Goal: Task Accomplishment & Management: Manage account settings

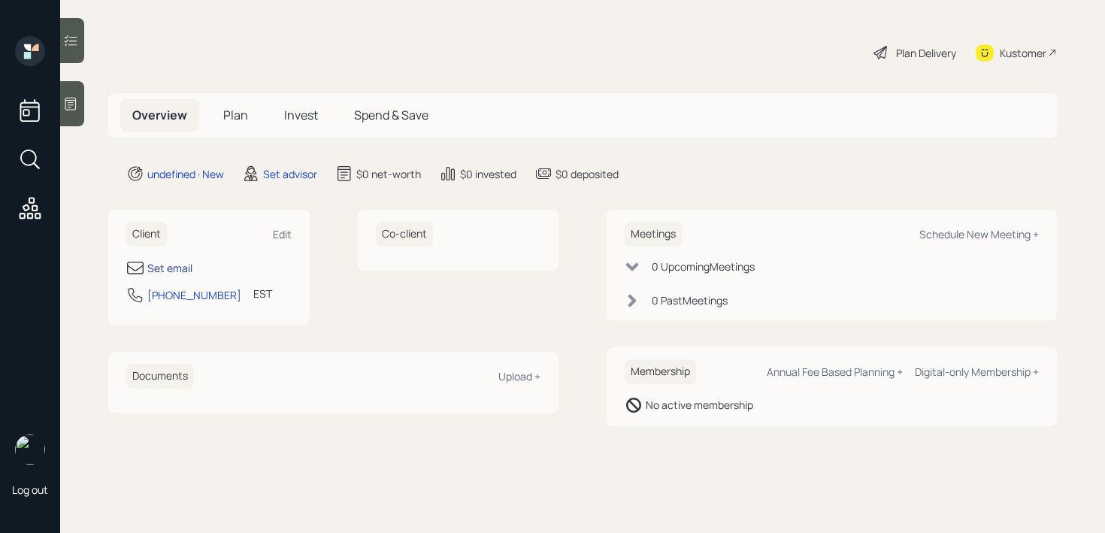
click at [174, 260] on div "Set email" at bounding box center [169, 268] width 45 height 16
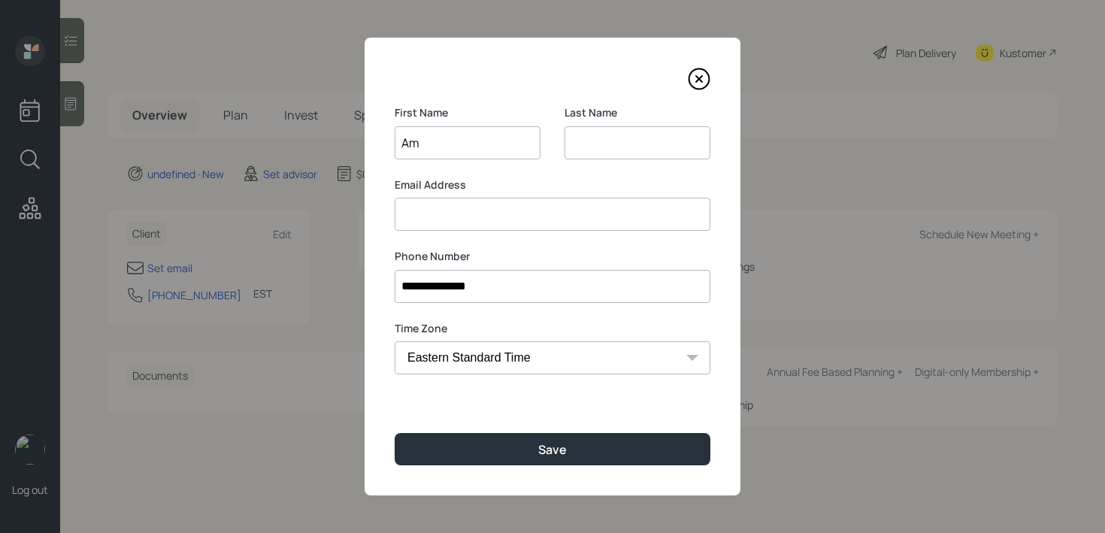
type input "[PERSON_NAME]"
click at [659, 150] on input at bounding box center [638, 142] width 146 height 33
type input ".."
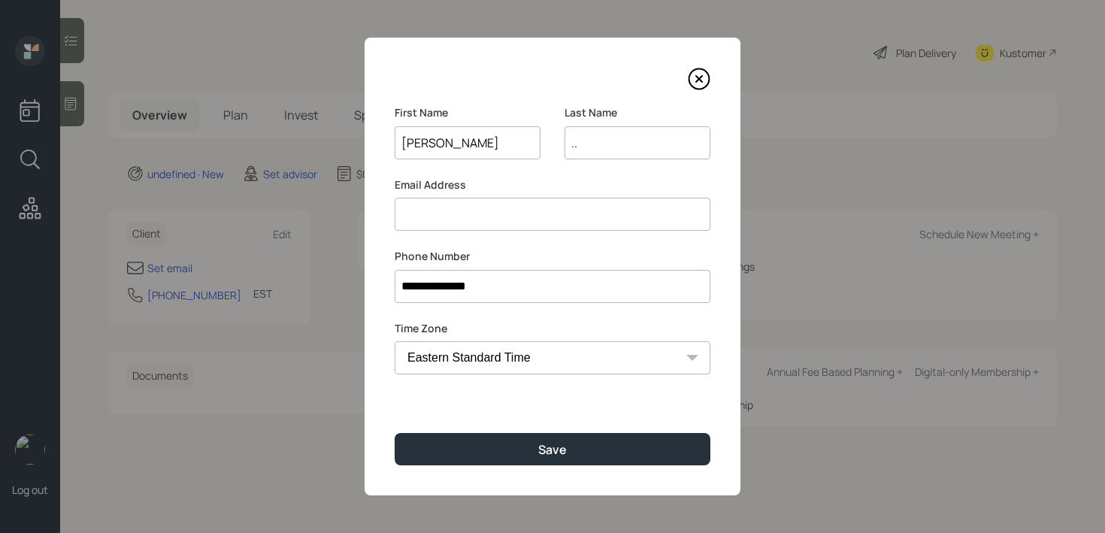
click at [436, 469] on div "**********" at bounding box center [553, 267] width 376 height 458
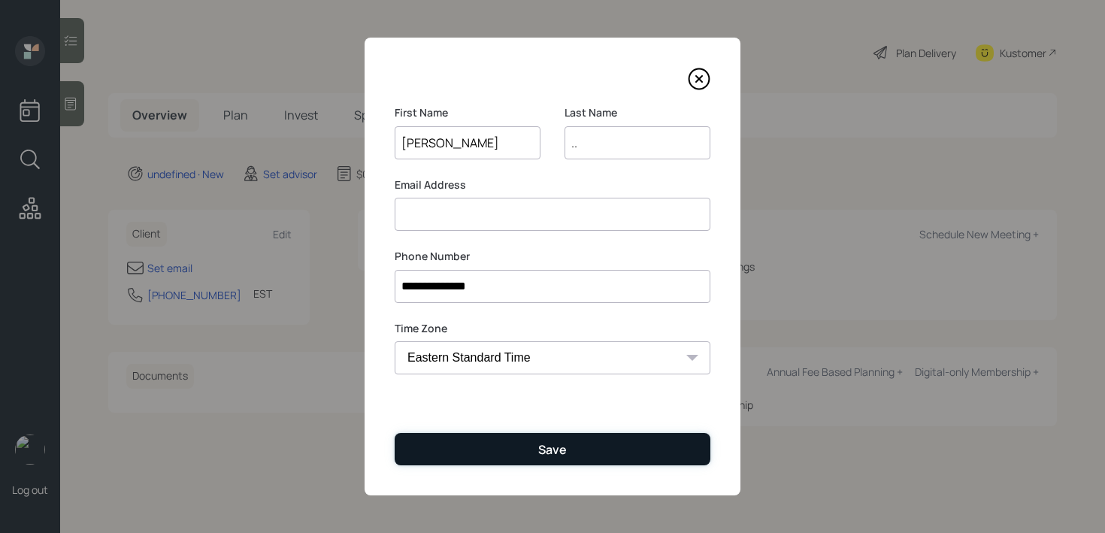
click at [440, 459] on button "Save" at bounding box center [553, 449] width 316 height 32
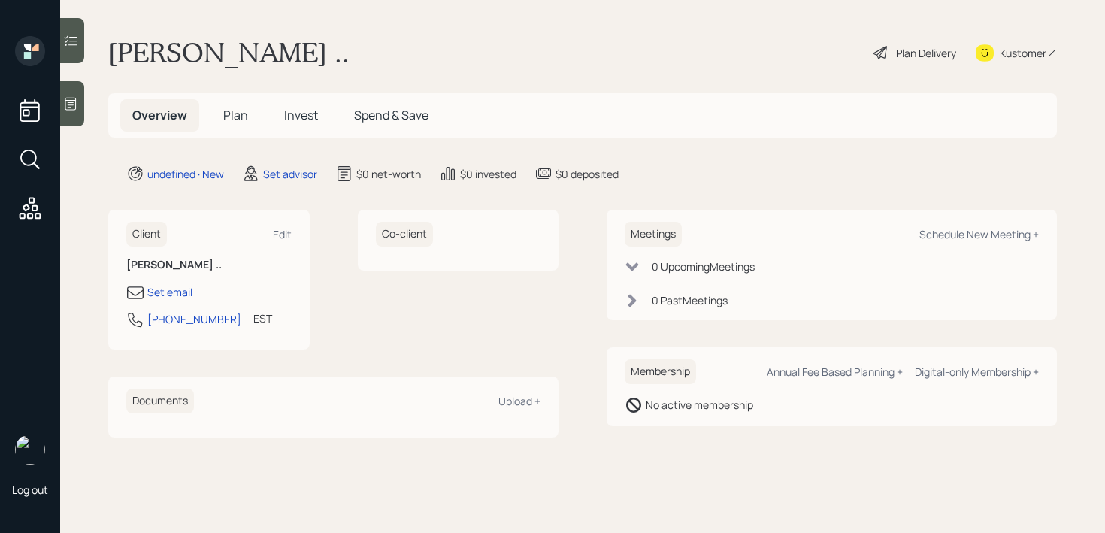
click at [80, 106] on div at bounding box center [72, 103] width 24 height 45
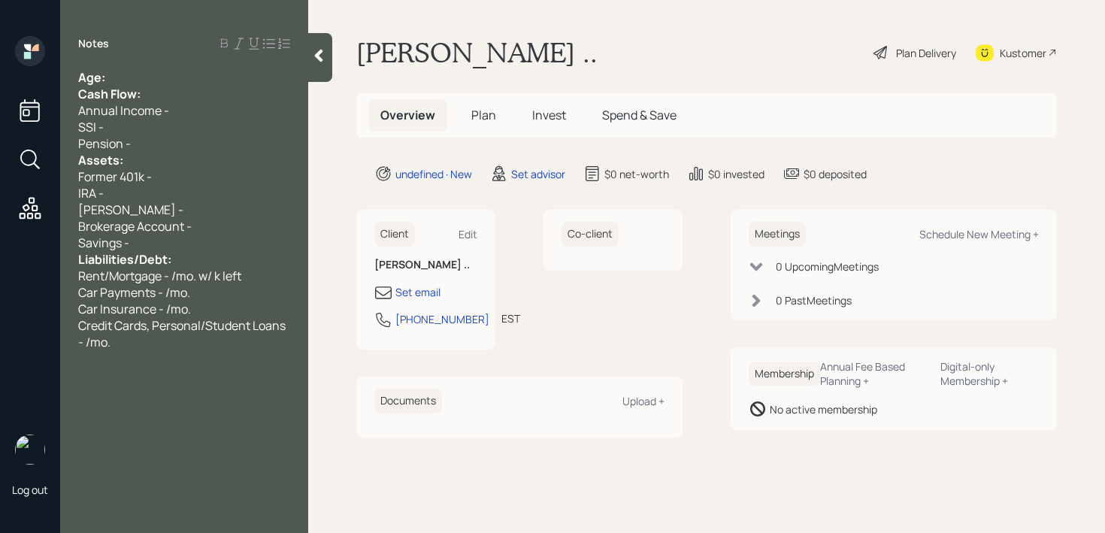
click at [175, 69] on div "Age:" at bounding box center [184, 77] width 212 height 17
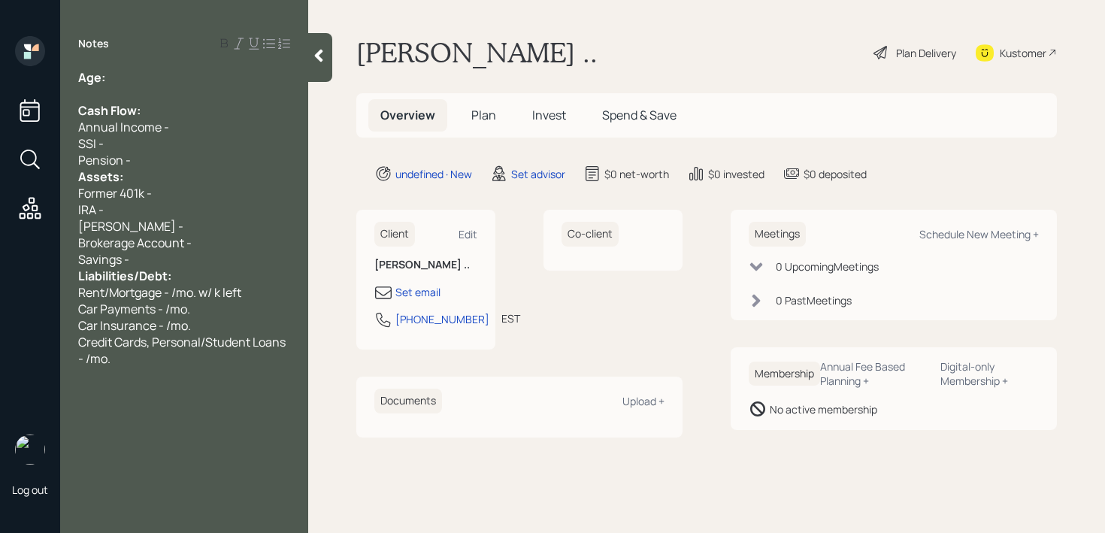
click at [156, 155] on div "Pension -" at bounding box center [184, 160] width 212 height 17
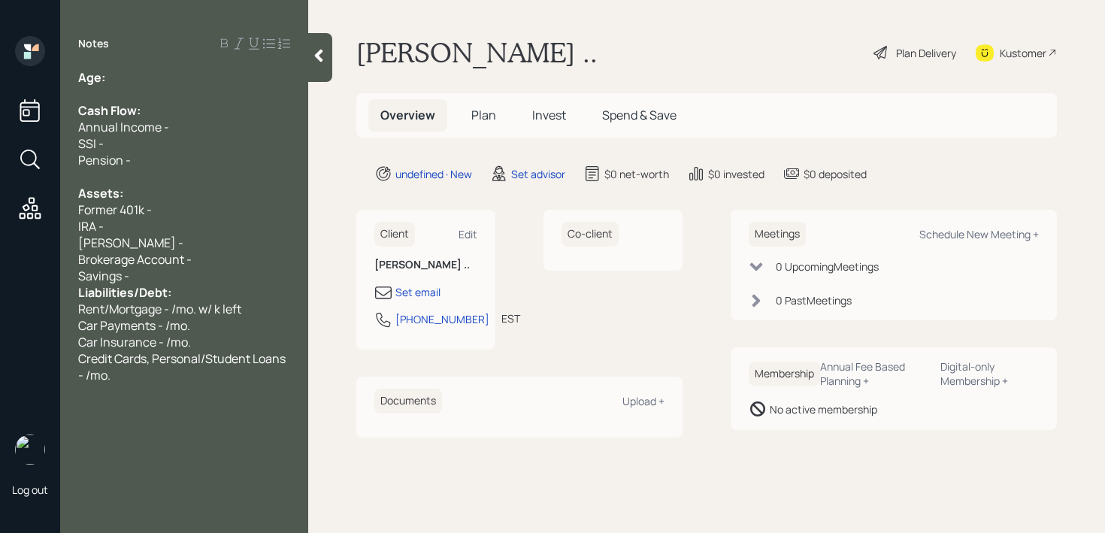
click at [159, 278] on div "Savings -" at bounding box center [184, 276] width 212 height 17
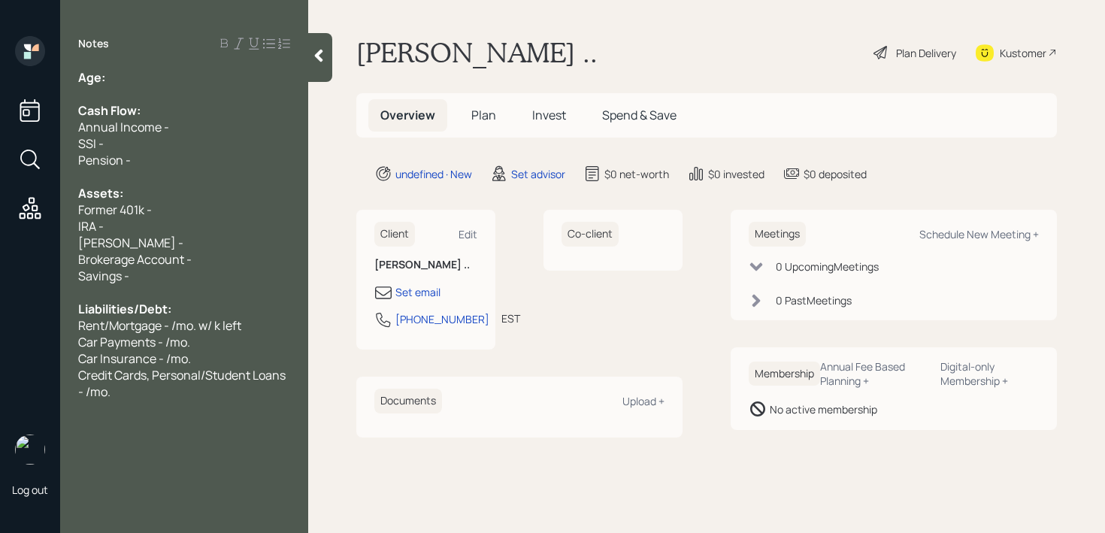
click at [166, 199] on div "Assets:" at bounding box center [184, 193] width 212 height 17
click at [170, 208] on div "Former 401k -" at bounding box center [184, 209] width 212 height 17
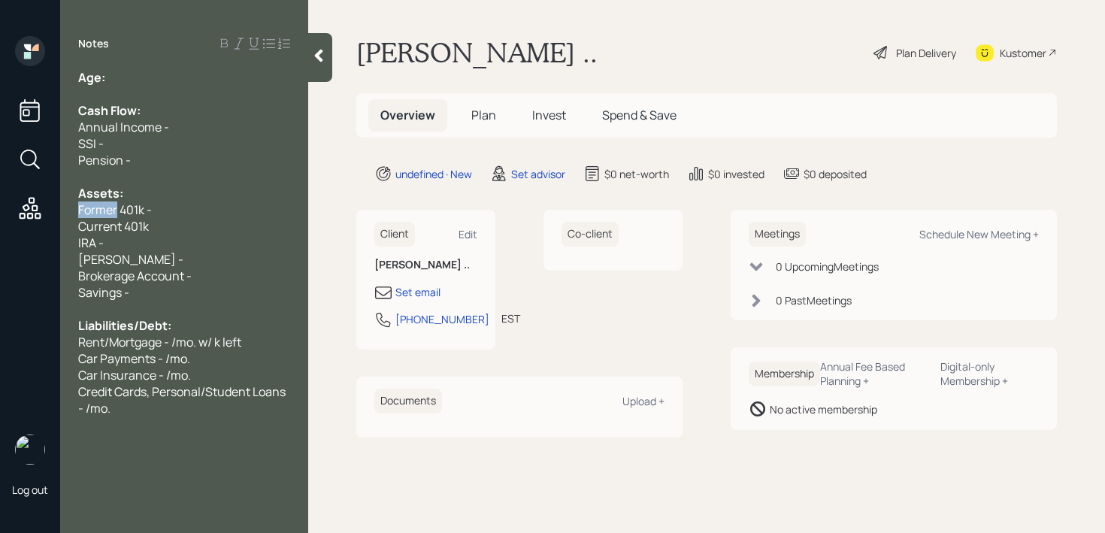
drag, startPoint x: 118, startPoint y: 208, endPoint x: 15, endPoint y: 208, distance: 103.0
click at [20, 208] on div "Log out Notes Age: Cash Flow: Annual Income - SSI - Pension - Assets: Former 40…" at bounding box center [552, 266] width 1105 height 533
click at [168, 210] on div "Current 401k -" at bounding box center [184, 209] width 212 height 17
drag, startPoint x: 249, startPoint y: 343, endPoint x: 0, endPoint y: 343, distance: 248.8
click at [0, 343] on div "Log out Notes Age: Cash Flow: Annual Income - SSI - Pension - Assets: Current 4…" at bounding box center [552, 266] width 1105 height 533
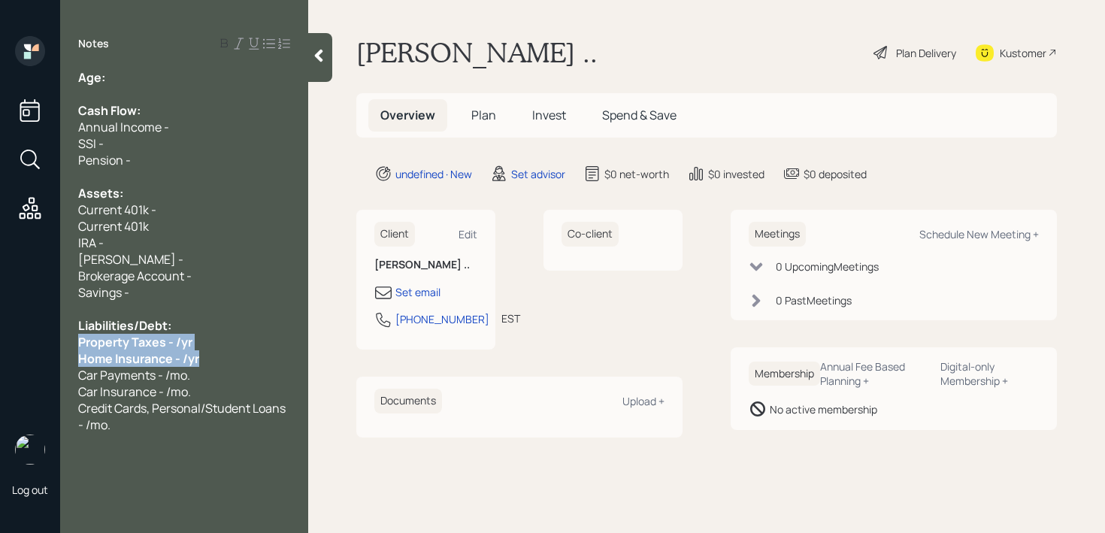
drag, startPoint x: 240, startPoint y: 358, endPoint x: 59, endPoint y: 340, distance: 181.3
click at [59, 340] on div "Log out Notes Age: Cash Flow: Annual Income - SSI - Pension - Assets: Current 4…" at bounding box center [552, 266] width 1105 height 533
click at [193, 292] on div "Savings -" at bounding box center [184, 292] width 212 height 17
click at [176, 81] on div "Age:" at bounding box center [184, 77] width 212 height 17
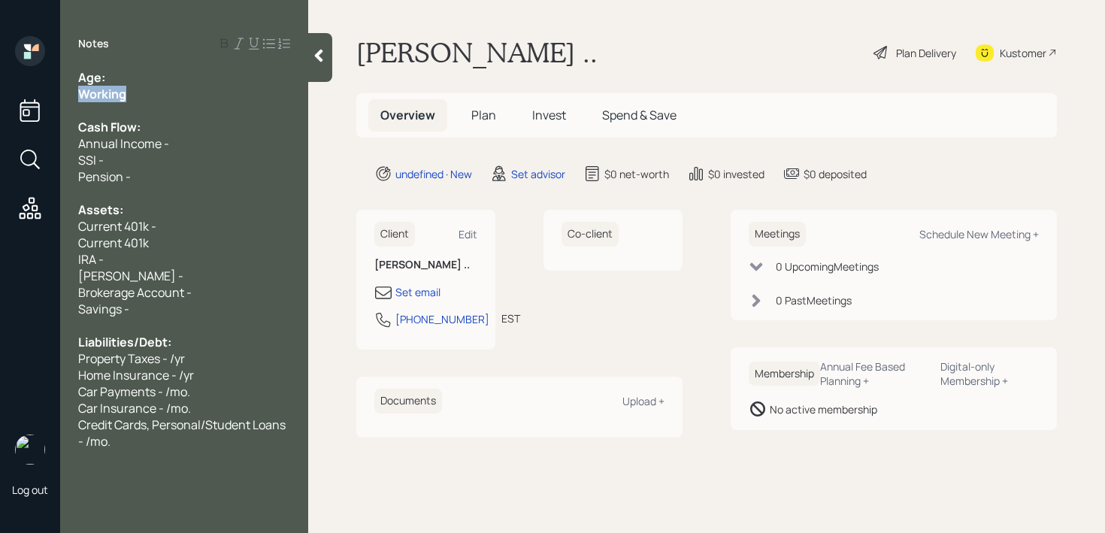
drag, startPoint x: 162, startPoint y: 94, endPoint x: 32, endPoint y: 94, distance: 130.8
click at [32, 94] on div "Log out Notes Age: Working Cash Flow: Annual Income - SSI - Pension - Assets: C…" at bounding box center [552, 266] width 1105 height 533
click at [138, 90] on div "Working" at bounding box center [184, 94] width 212 height 17
click at [150, 77] on div "Age:" at bounding box center [184, 77] width 212 height 17
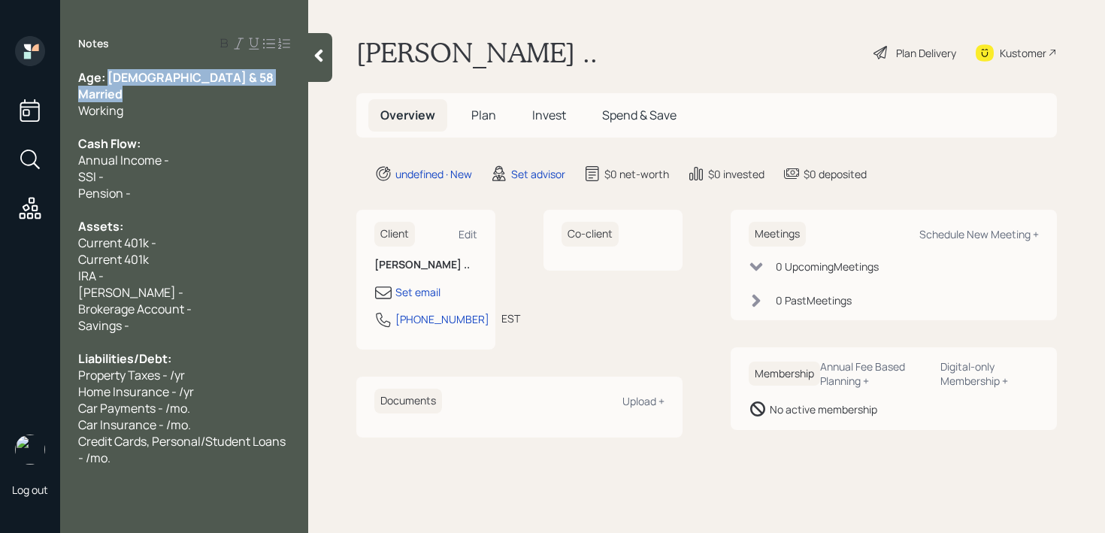
drag, startPoint x: 169, startPoint y: 96, endPoint x: 109, endPoint y: 77, distance: 63.0
click at [109, 77] on div "Age: [DEMOGRAPHIC_DATA] & 58 Married Working Cash Flow: Annual Income - SSI - P…" at bounding box center [184, 267] width 212 height 397
click at [157, 238] on div "Current 401k -" at bounding box center [184, 243] width 212 height 17
click at [157, 259] on div "Current 401k" at bounding box center [184, 259] width 212 height 17
click at [186, 262] on div "Current 401k" at bounding box center [184, 259] width 212 height 17
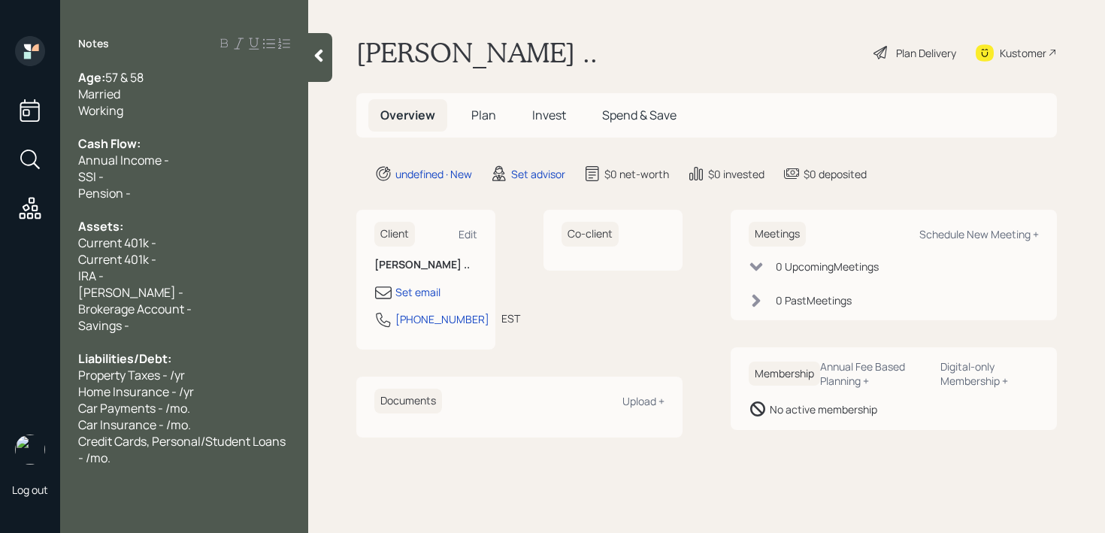
click at [79, 259] on span "Current 401k -" at bounding box center [117, 259] width 78 height 17
click at [227, 245] on div "Current 401k -" at bounding box center [184, 243] width 212 height 17
click at [238, 257] on div "Wife's Current 401k -" at bounding box center [184, 259] width 212 height 17
click at [182, 232] on div "Assets:" at bounding box center [184, 226] width 212 height 17
click at [185, 244] on div "Current 401k - k" at bounding box center [184, 243] width 212 height 17
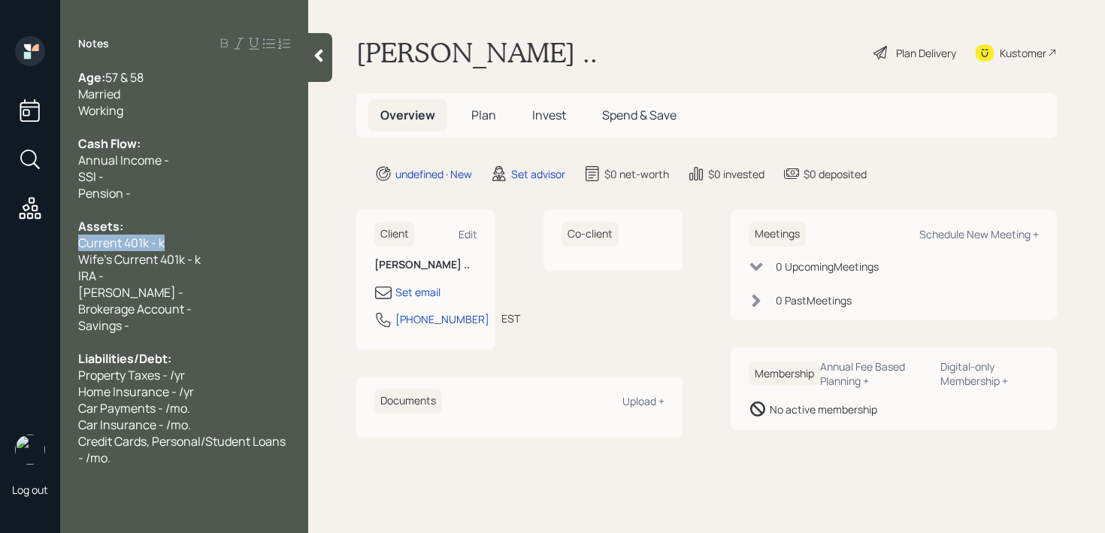
drag, startPoint x: 185, startPoint y: 244, endPoint x: 0, endPoint y: 244, distance: 184.9
click at [0, 244] on div "Log out Notes Age: [DEMOGRAPHIC_DATA] & 58 Married Working Cash Flow: Annual In…" at bounding box center [552, 266] width 1105 height 533
click at [92, 244] on span "Current 401k - k" at bounding box center [121, 243] width 86 height 17
click at [160, 237] on span "Current 401k - k" at bounding box center [121, 243] width 86 height 17
click at [241, 225] on div "Assets:" at bounding box center [184, 226] width 212 height 17
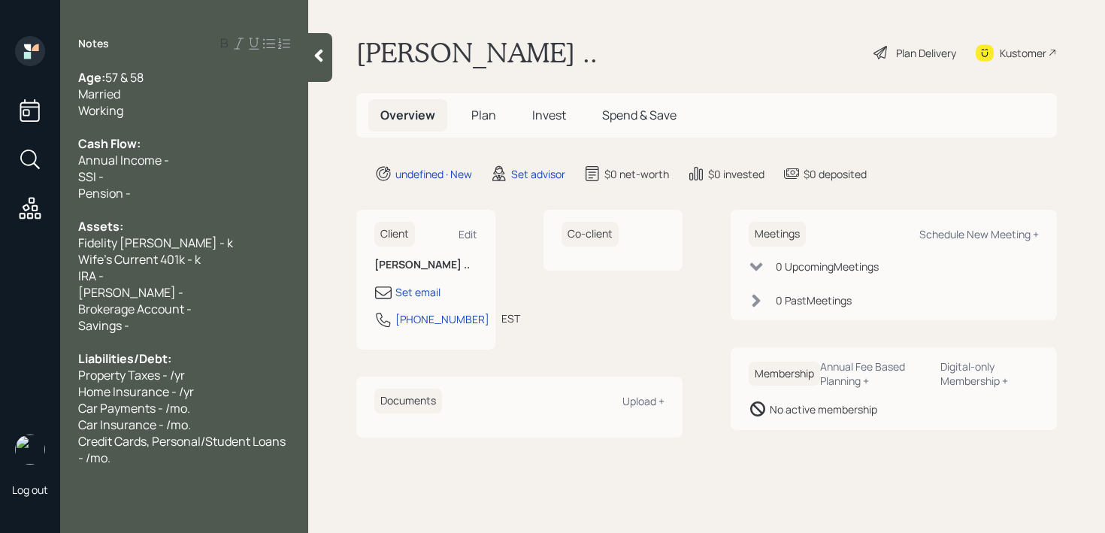
click at [233, 239] on div "Fidelity [PERSON_NAME] - k" at bounding box center [184, 243] width 212 height 17
click at [210, 251] on div "Wife's Current 401k - k" at bounding box center [184, 259] width 212 height 17
click at [215, 246] on div "Fidelity [PERSON_NAME] - 750k" at bounding box center [184, 243] width 212 height 17
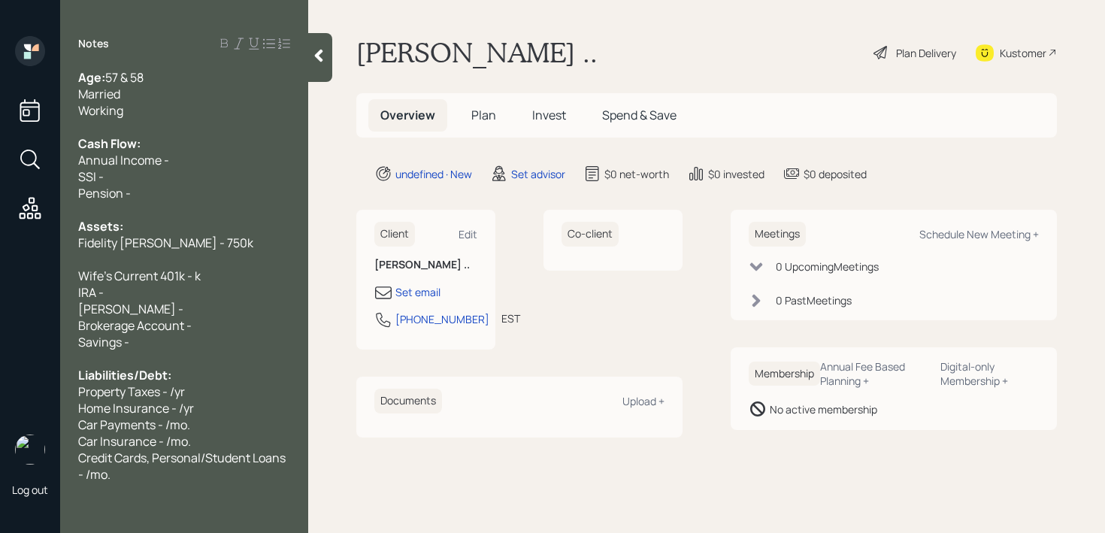
click at [183, 243] on span "Fidelity [PERSON_NAME] - 750k" at bounding box center [165, 243] width 175 height 17
click at [223, 247] on div "Fidelity [PERSON_NAME] - 550k" at bounding box center [184, 243] width 212 height 17
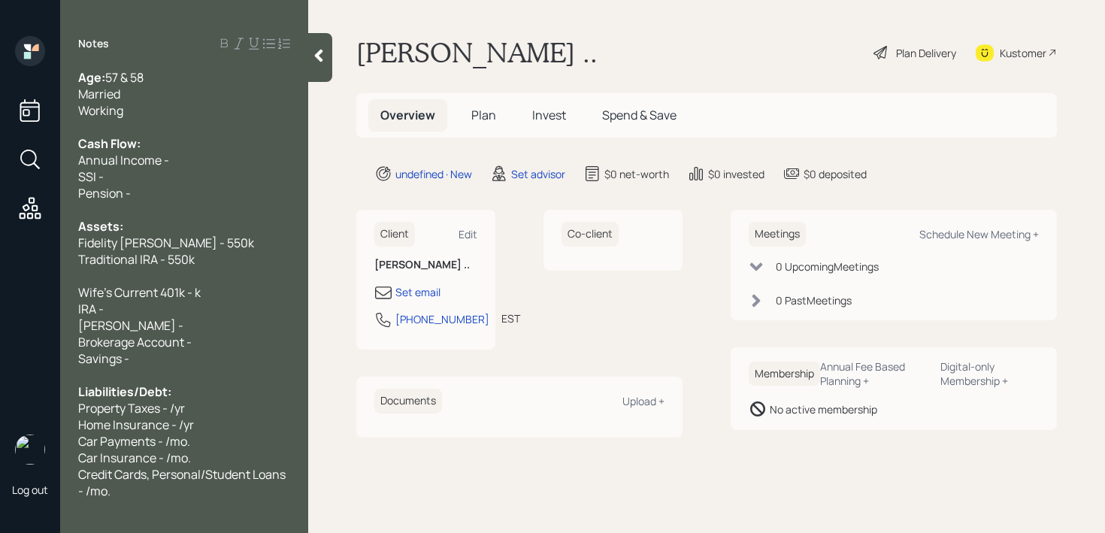
click at [112, 268] on div at bounding box center [184, 276] width 212 height 17
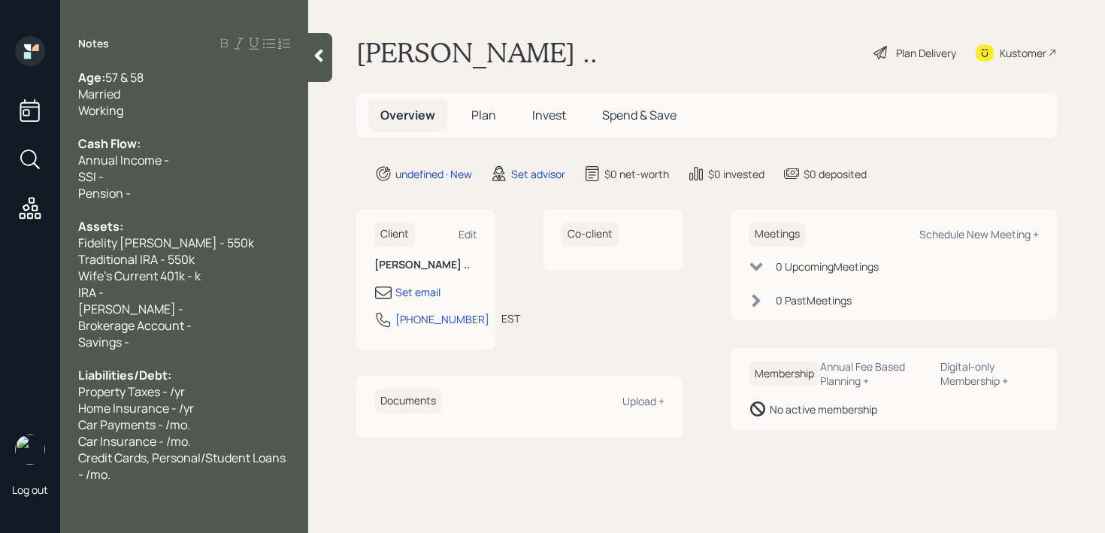
click at [200, 241] on span "Fidelity [PERSON_NAME] - 550k" at bounding box center [166, 243] width 176 height 17
click at [138, 265] on span "Traditional IRA - 550k" at bounding box center [136, 259] width 117 height 17
click at [178, 241] on span "Fidelity [PERSON_NAME] - 200k" at bounding box center [166, 243] width 177 height 17
click at [213, 262] on span "Traditional Fidelity IRA - 550k" at bounding box center [157, 259] width 158 height 17
click at [216, 327] on div "Brokerage Account -" at bounding box center [184, 325] width 212 height 17
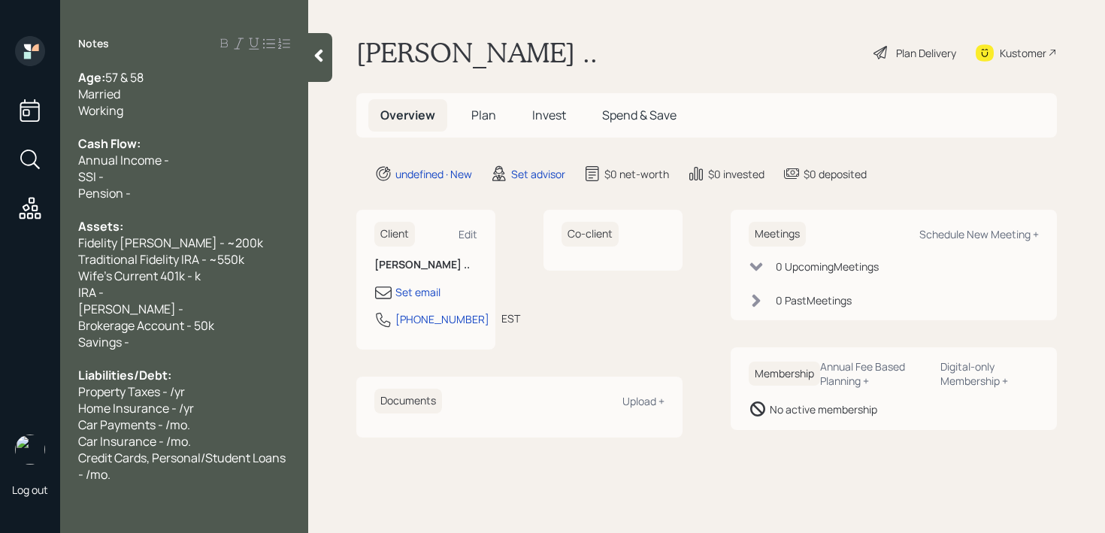
click at [155, 350] on div at bounding box center [184, 358] width 212 height 17
click at [155, 347] on div "Savings -" at bounding box center [184, 342] width 212 height 17
drag, startPoint x: 149, startPoint y: 307, endPoint x: 57, endPoint y: 295, distance: 92.5
click at [57, 295] on div "Log out Notes Age: [DEMOGRAPHIC_DATA] & 58 Married Working Cash Flow: Annual In…" at bounding box center [552, 266] width 1105 height 533
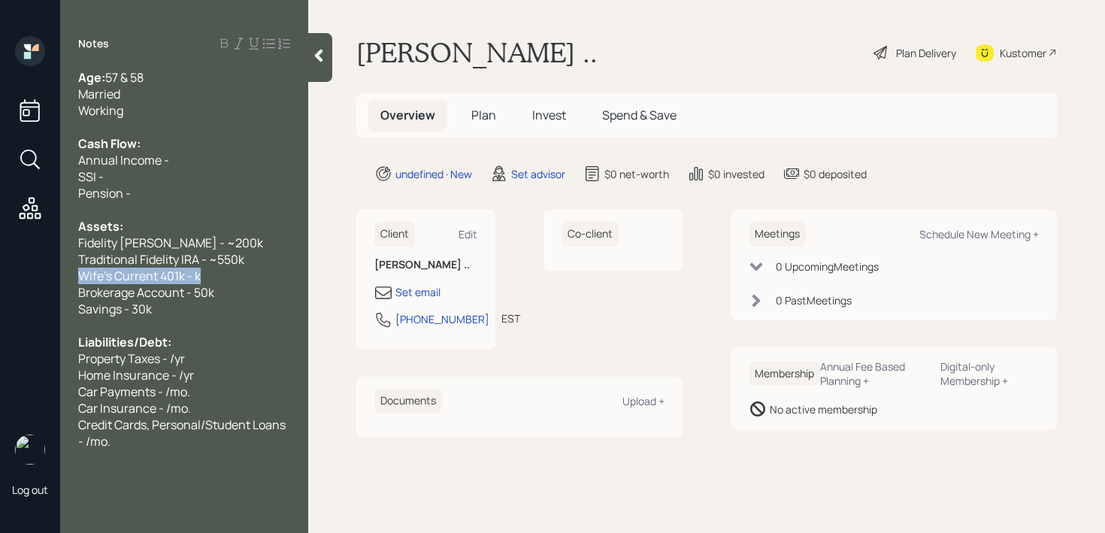
drag, startPoint x: 219, startPoint y: 272, endPoint x: 0, endPoint y: 272, distance: 218.8
click at [0, 272] on div "Log out Notes Age: [DEMOGRAPHIC_DATA] & 58 Married Working Cash Flow: Annual In…" at bounding box center [552, 266] width 1105 height 533
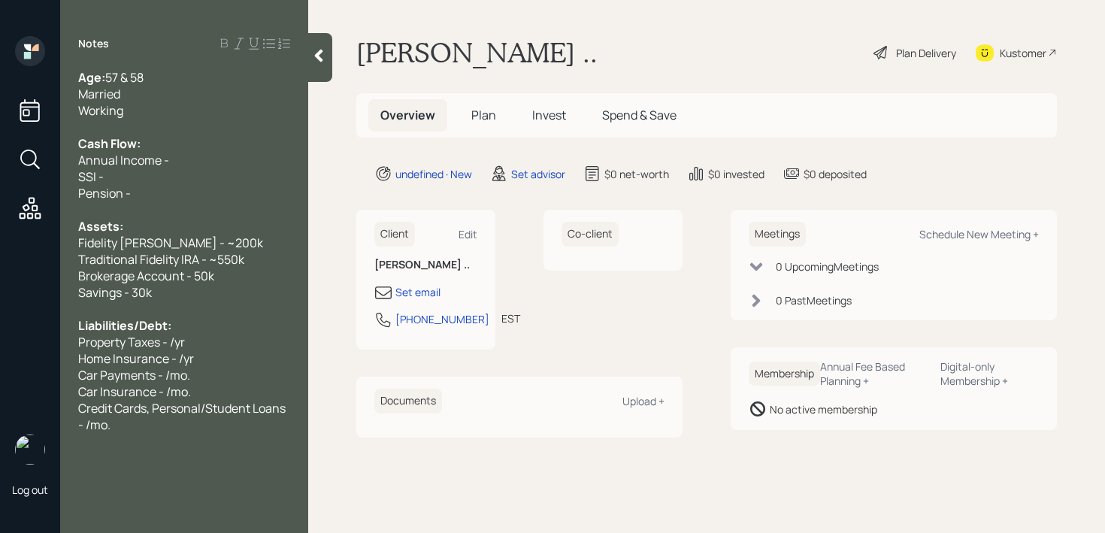
click at [205, 187] on div "Pension -" at bounding box center [184, 193] width 212 height 17
click at [208, 171] on div "SSI -" at bounding box center [184, 176] width 212 height 17
click at [210, 159] on div "Annual Income -" at bounding box center [184, 160] width 212 height 17
drag, startPoint x: 171, startPoint y: 186, endPoint x: 51, endPoint y: 180, distance: 120.4
click at [51, 180] on div "Log out Notes Age: [DEMOGRAPHIC_DATA] & 58 Married Working Cash Flow: Annual In…" at bounding box center [552, 266] width 1105 height 533
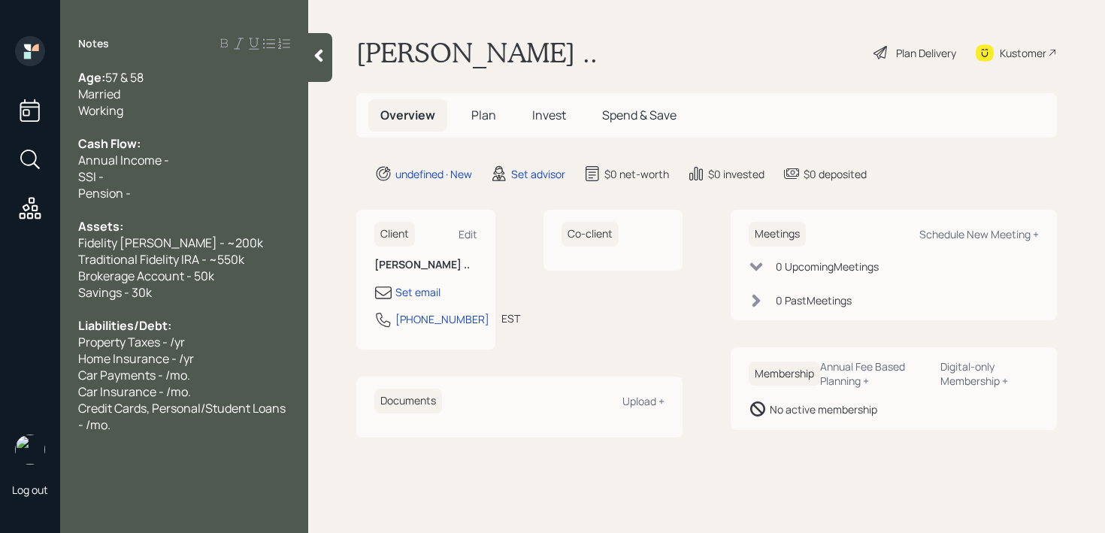
click at [186, 106] on div "Working" at bounding box center [184, 110] width 212 height 17
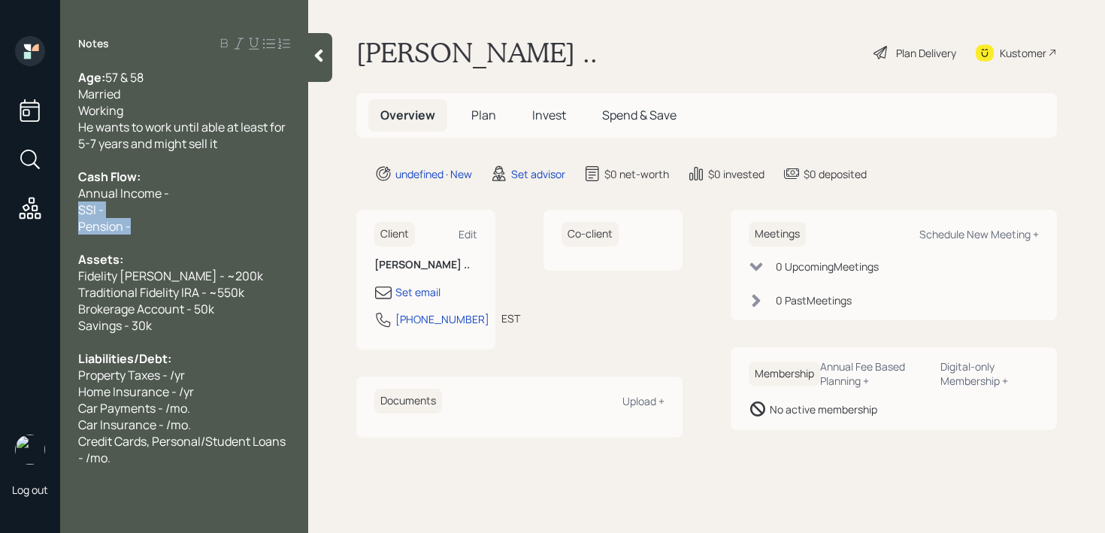
drag, startPoint x: 165, startPoint y: 222, endPoint x: 28, endPoint y: 213, distance: 137.1
click at [28, 213] on div "Log out Notes Age: [DEMOGRAPHIC_DATA] & 58 Married Working He wants to work unt…" at bounding box center [552, 266] width 1105 height 533
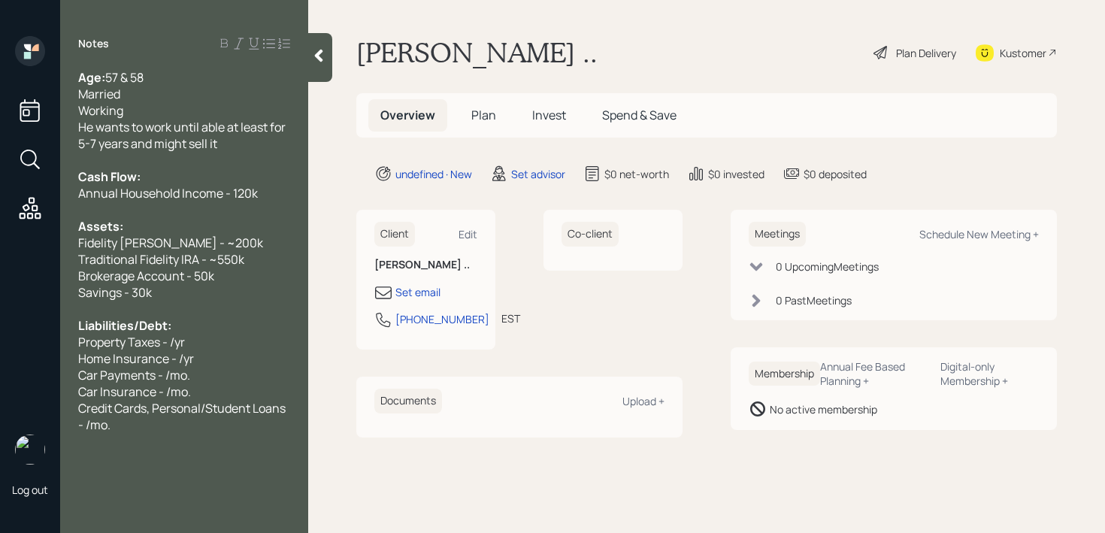
click at [107, 270] on span "Brokerage Account - 50k" at bounding box center [146, 276] width 136 height 17
click at [162, 274] on span "Brokerage Account - 50k" at bounding box center [146, 276] width 136 height 17
click at [165, 275] on span "Brokerage Account - 50k" at bounding box center [146, 276] width 136 height 17
click at [175, 286] on div "Savings - 30k" at bounding box center [184, 292] width 212 height 17
click at [181, 286] on div "Savings - 30k" at bounding box center [184, 292] width 212 height 17
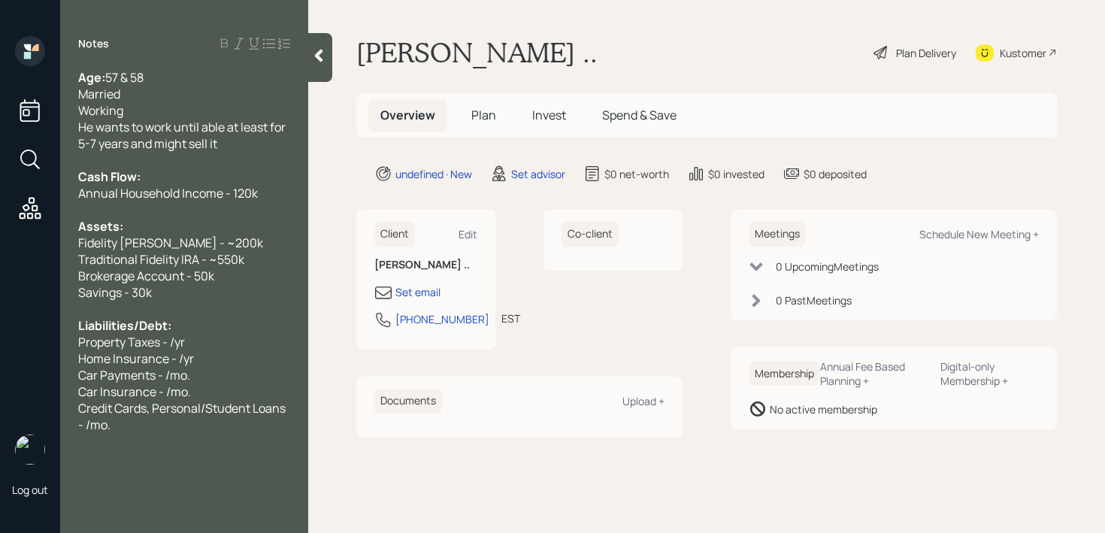
click at [205, 252] on span "Traditional Fidelity IRA - ~550k" at bounding box center [161, 259] width 166 height 17
click at [232, 251] on span "Traditional Fidelity IRA - ~550k" at bounding box center [161, 259] width 166 height 17
click at [226, 312] on div at bounding box center [184, 309] width 212 height 17
click at [221, 338] on div "Property Taxes - /yr" at bounding box center [184, 342] width 212 height 17
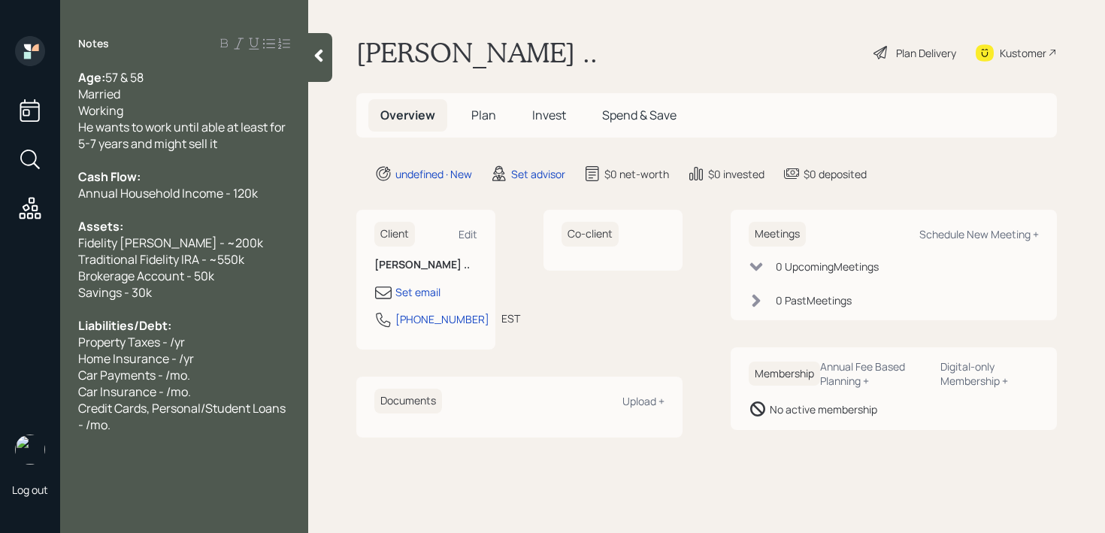
click at [204, 322] on div "Liabilities/Debt:" at bounding box center [184, 325] width 212 height 17
click at [204, 346] on div "Property Taxes - /yr" at bounding box center [184, 342] width 212 height 17
drag, startPoint x: 204, startPoint y: 346, endPoint x: 114, endPoint y: 346, distance: 91.0
click at [115, 346] on div "Property Taxes - /yr" at bounding box center [184, 342] width 212 height 17
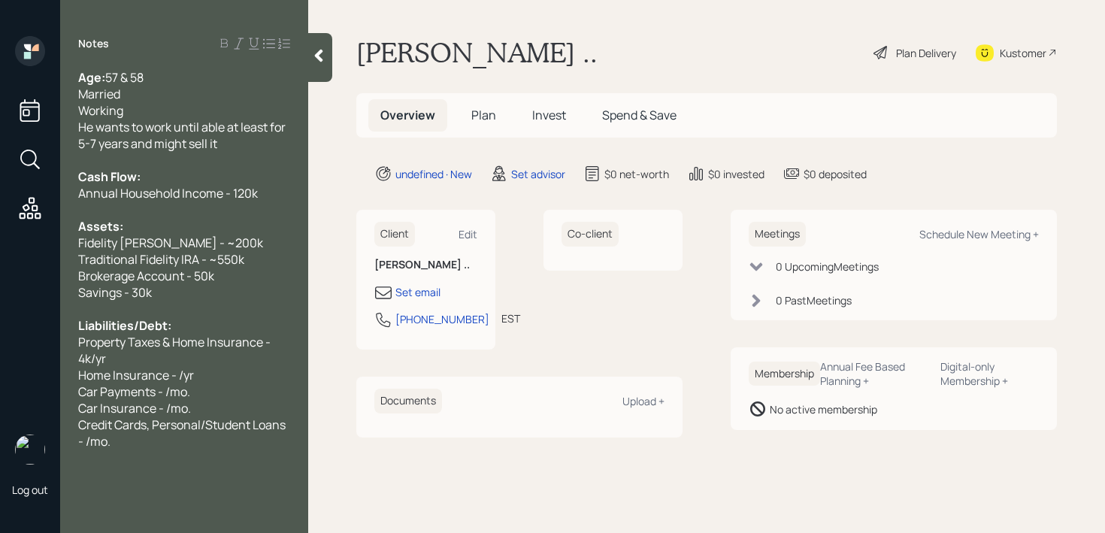
drag, startPoint x: 191, startPoint y: 372, endPoint x: 47, endPoint y: 372, distance: 143.6
click at [55, 372] on div "Log out Notes Age: [DEMOGRAPHIC_DATA] & 58 Married Working He wants to work unt…" at bounding box center [552, 266] width 1105 height 533
click at [86, 362] on span "Property Taxes & Home Insurance - 4k/yr" at bounding box center [175, 350] width 195 height 33
drag, startPoint x: 207, startPoint y: 381, endPoint x: 29, endPoint y: 381, distance: 178.2
click at [29, 381] on div "Log out Notes Age: [DEMOGRAPHIC_DATA] & 58 Married Working He wants to work unt…" at bounding box center [552, 266] width 1105 height 533
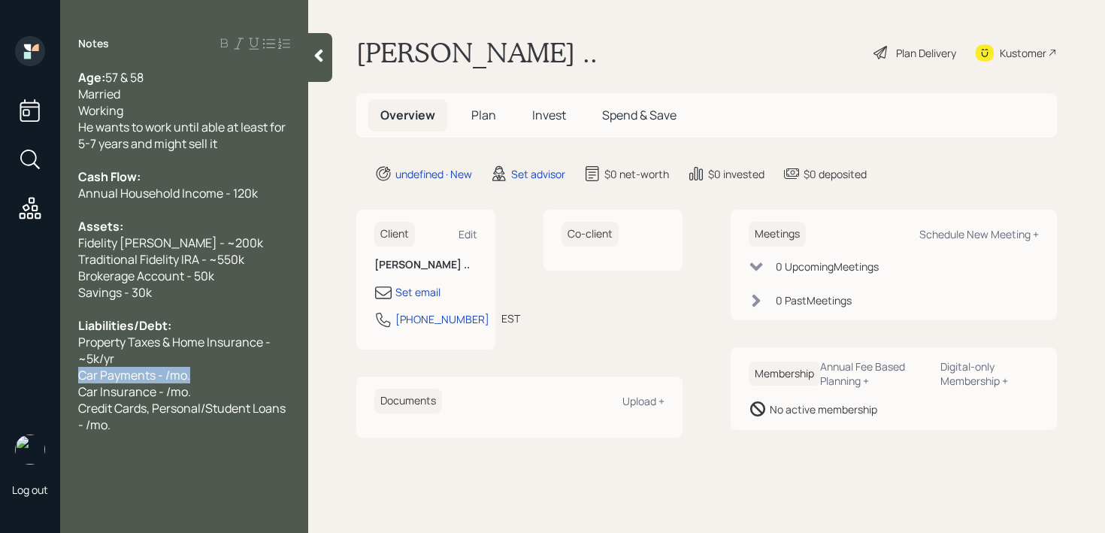
drag, startPoint x: 199, startPoint y: 373, endPoint x: 0, endPoint y: 373, distance: 199.2
click at [0, 373] on div "Log out Notes Age: [DEMOGRAPHIC_DATA] & 58 Married Working He wants to work unt…" at bounding box center [552, 266] width 1105 height 533
click at [162, 369] on span "Car Insurance - /mo." at bounding box center [134, 375] width 113 height 17
click at [143, 392] on span "Credit Cards, Personal/Student Loans - /mo." at bounding box center [183, 399] width 210 height 33
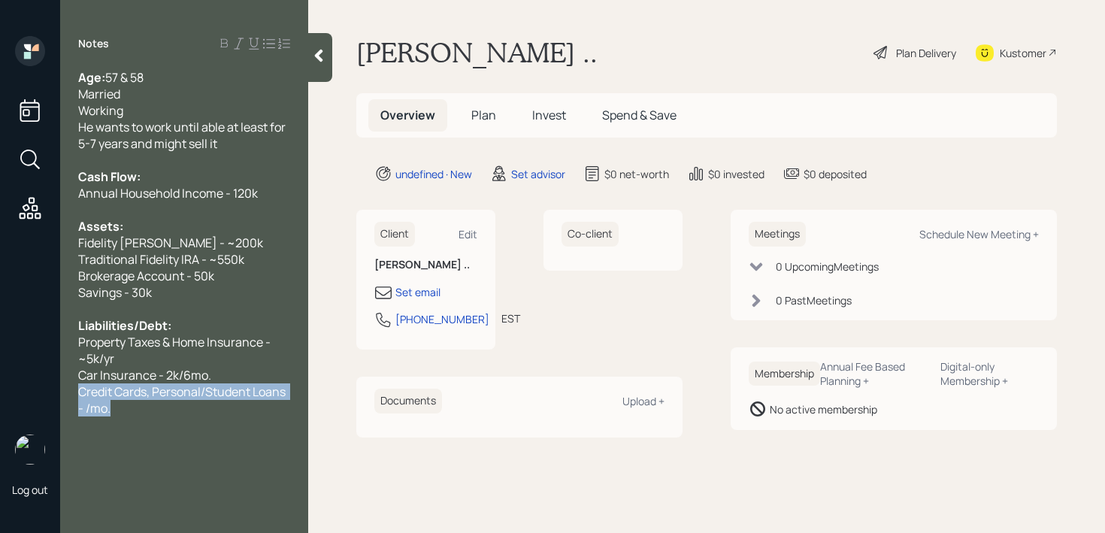
drag, startPoint x: 143, startPoint y: 407, endPoint x: 59, endPoint y: 393, distance: 84.5
click at [59, 393] on div "Log out Notes Age: [DEMOGRAPHIC_DATA] & 58 Married Working He wants to work unt…" at bounding box center [552, 266] width 1105 height 533
click at [190, 383] on span "Car Insurance - 2k/6mo." at bounding box center [144, 375] width 133 height 17
click at [423, 287] on div "Set email" at bounding box center [417, 292] width 45 height 16
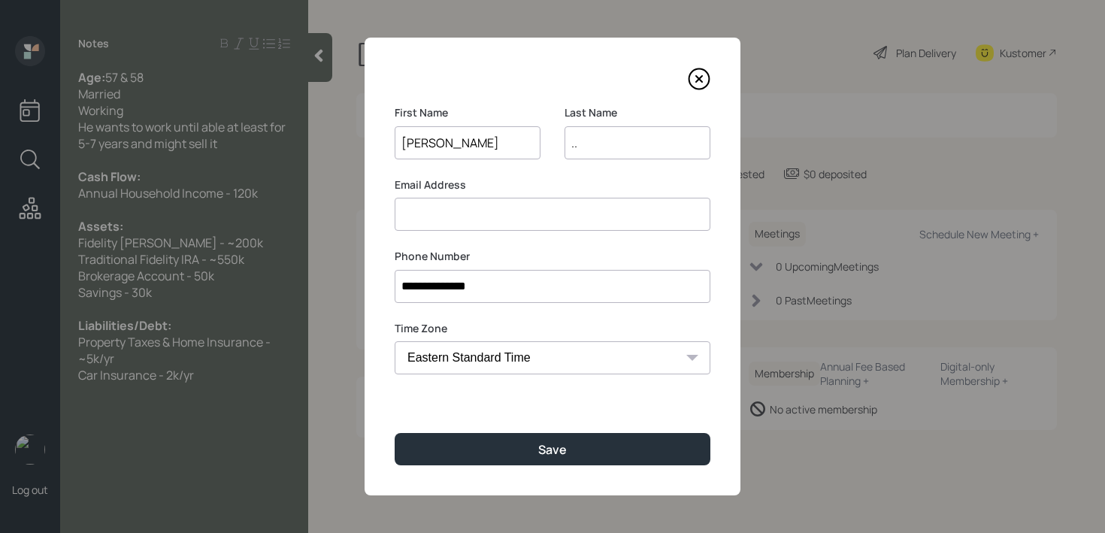
click at [476, 212] on input at bounding box center [553, 214] width 316 height 33
click at [504, 220] on input "[EMAIL_ADDRESS][DOMAIN_NAME]" at bounding box center [553, 214] width 316 height 33
type input "[EMAIL_ADDRESS][DOMAIN_NAME]"
drag, startPoint x: 595, startPoint y: 135, endPoint x: 540, endPoint y: 135, distance: 55.6
click at [540, 135] on div "First Name [PERSON_NAME] Last Name .." at bounding box center [553, 141] width 316 height 72
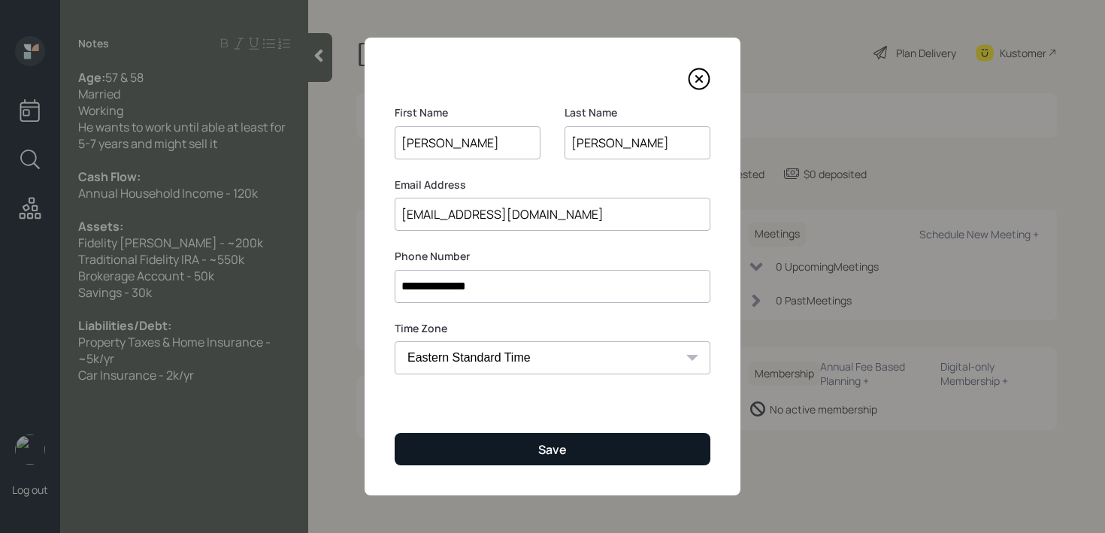
type input "[PERSON_NAME]"
click at [650, 442] on button "Save" at bounding box center [553, 449] width 316 height 32
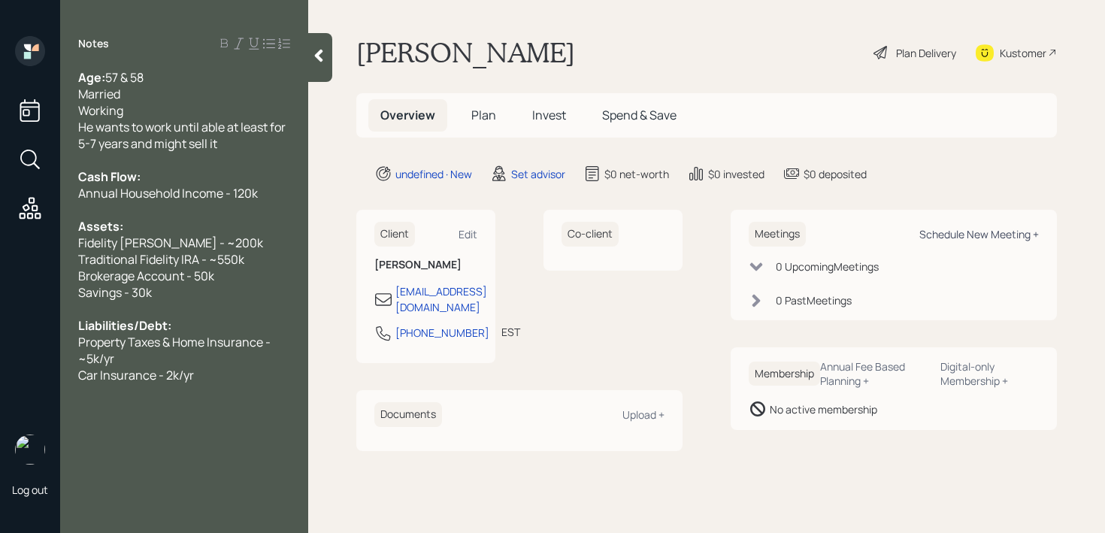
click at [946, 234] on div "Schedule New Meeting +" at bounding box center [979, 234] width 120 height 14
select select "round-[PERSON_NAME]"
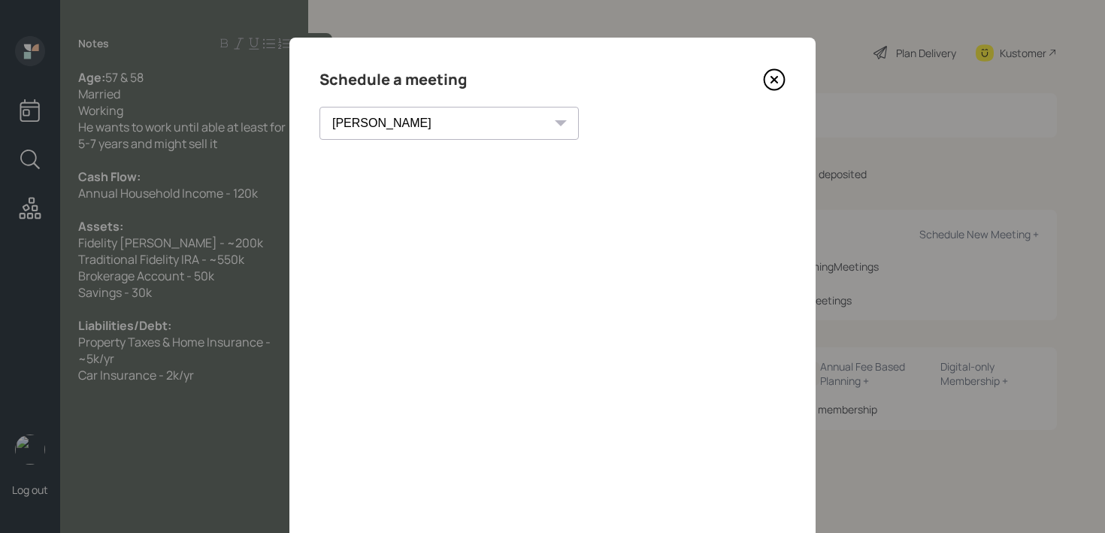
click at [774, 79] on icon at bounding box center [774, 80] width 6 height 6
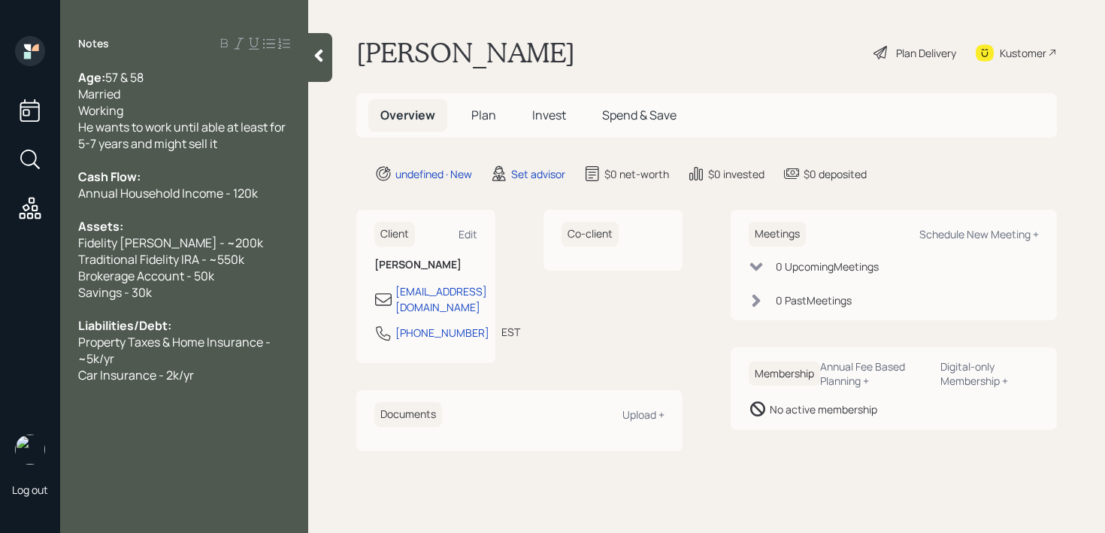
click at [226, 377] on div "Car Insurance - 2k/yr" at bounding box center [184, 375] width 212 height 17
click at [1014, 53] on div "Kustomer" at bounding box center [1023, 53] width 47 height 16
click at [212, 440] on span "general wants to see [PERSON_NAME] ehe's at, any options we suggest" at bounding box center [185, 441] width 214 height 50
click at [214, 379] on div "Car Insurance - 2k/yr" at bounding box center [184, 375] width 212 height 17
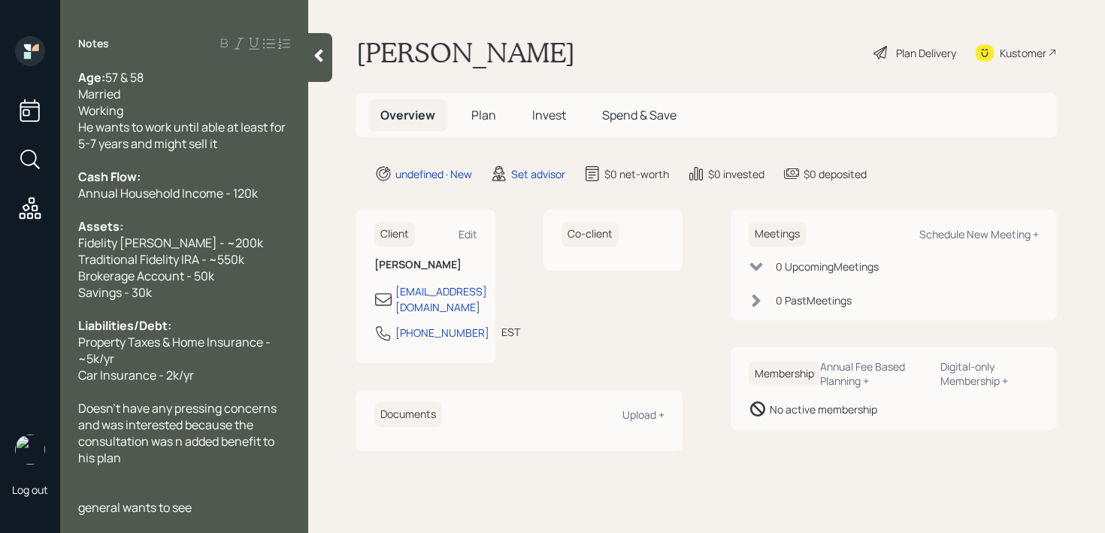
click at [178, 443] on span "Doesn't have any pressing concerns and was interested because the consultation …" at bounding box center [178, 433] width 201 height 66
click at [178, 453] on div "Doesn't have any pressing concerns and was interested because the consultation …" at bounding box center [184, 433] width 212 height 66
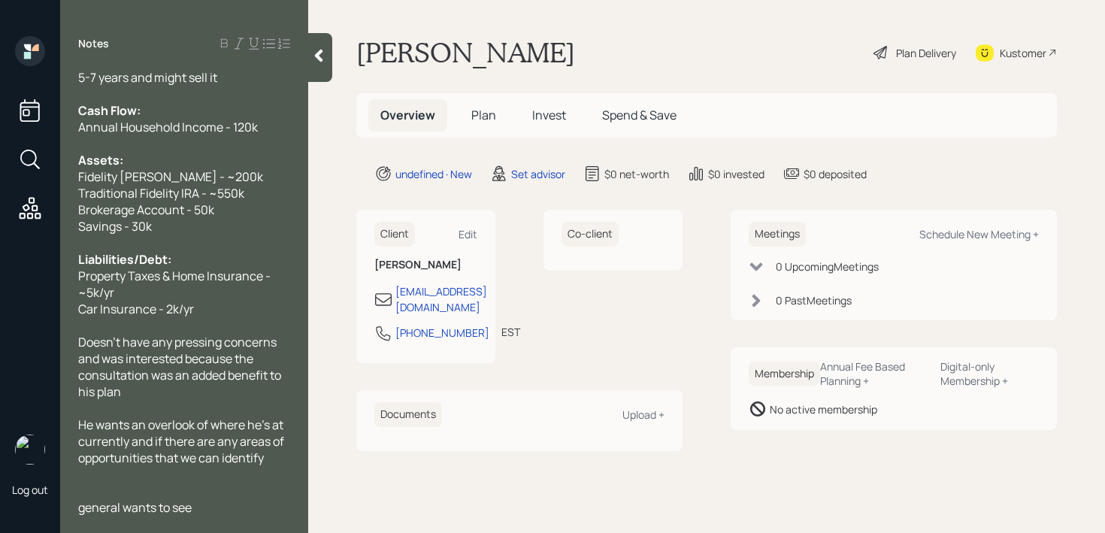
scroll to position [99, 0]
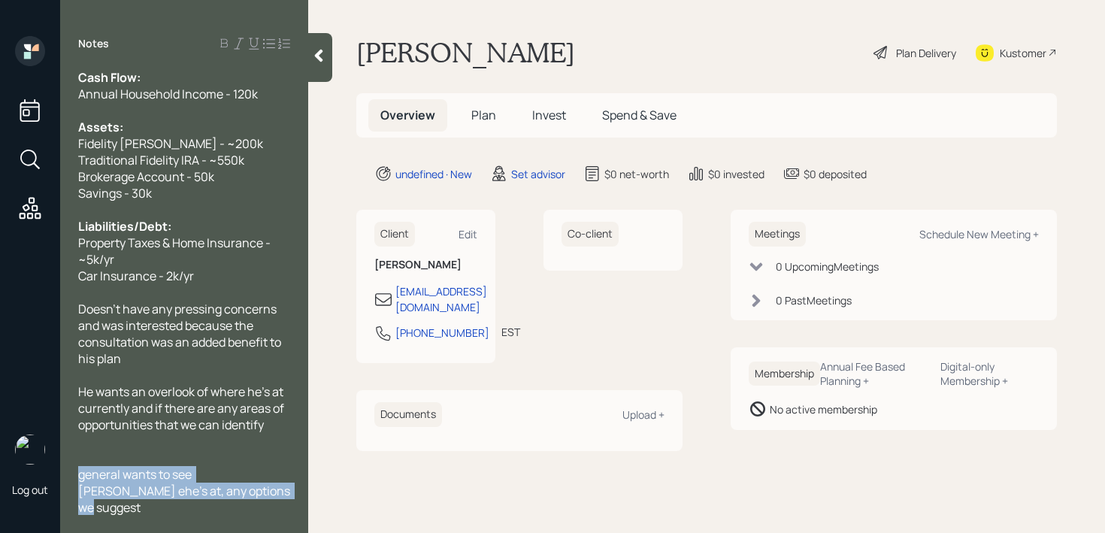
drag, startPoint x: 220, startPoint y: 489, endPoint x: 65, endPoint y: 472, distance: 155.7
click at [65, 472] on div "Age: [DEMOGRAPHIC_DATA] & 58 Married Working He wants to work until able at lea…" at bounding box center [184, 292] width 248 height 446
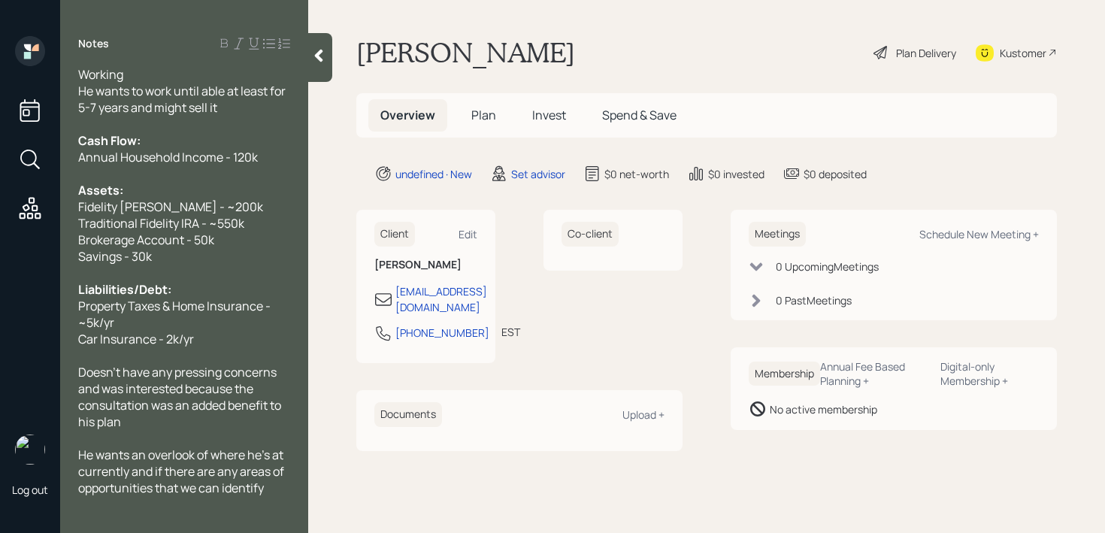
scroll to position [63, 0]
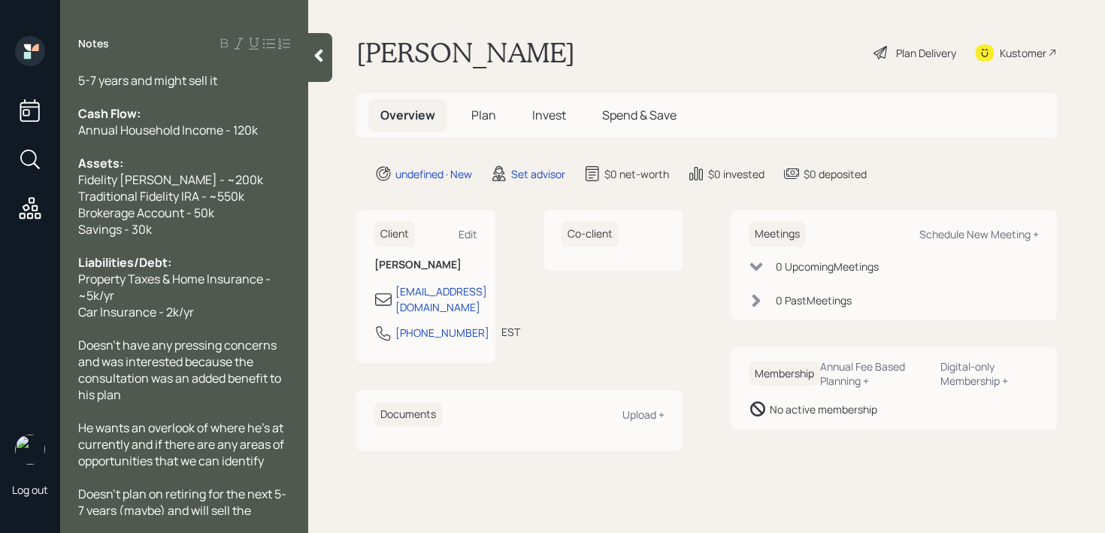
click at [270, 457] on div "He wants an overlook of where he's at currently and if there are any areas of o…" at bounding box center [184, 444] width 212 height 50
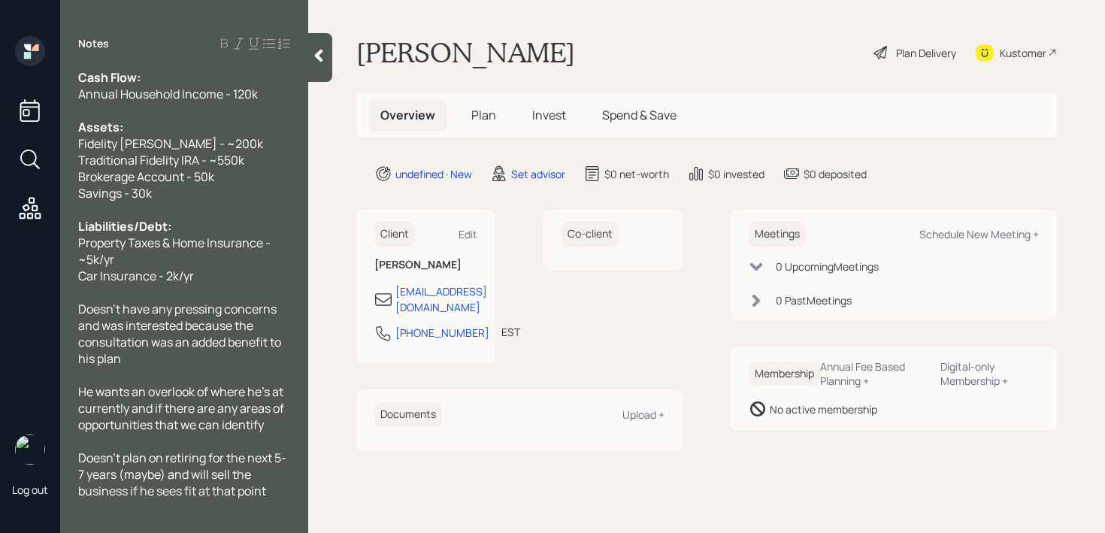
click at [276, 489] on div "Doesn't plan on retiring for the next 5-7 years (maybe) and will sell the busin…" at bounding box center [184, 475] width 212 height 50
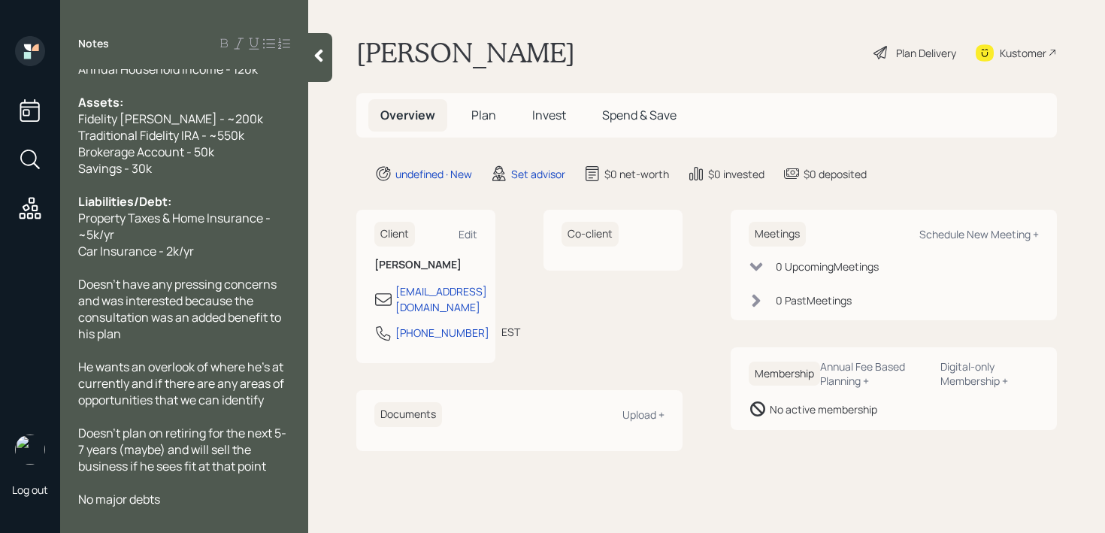
click at [317, 69] on div at bounding box center [320, 57] width 24 height 49
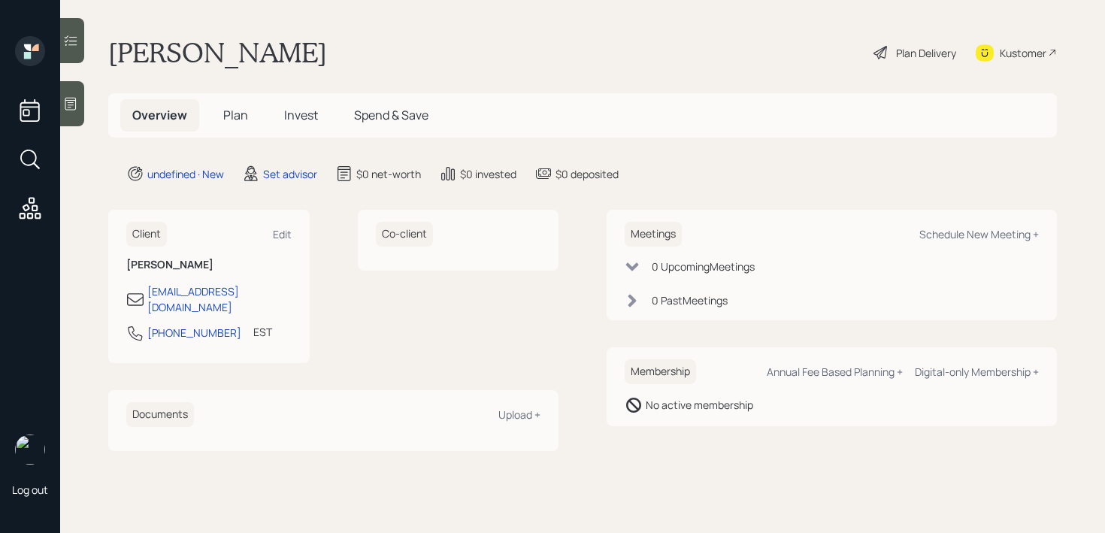
click at [460, 69] on main "[PERSON_NAME] Plan Delivery Kustomer Overview Plan Invest Spend & Save undefine…" at bounding box center [582, 266] width 1045 height 533
